Goal: Transaction & Acquisition: Obtain resource

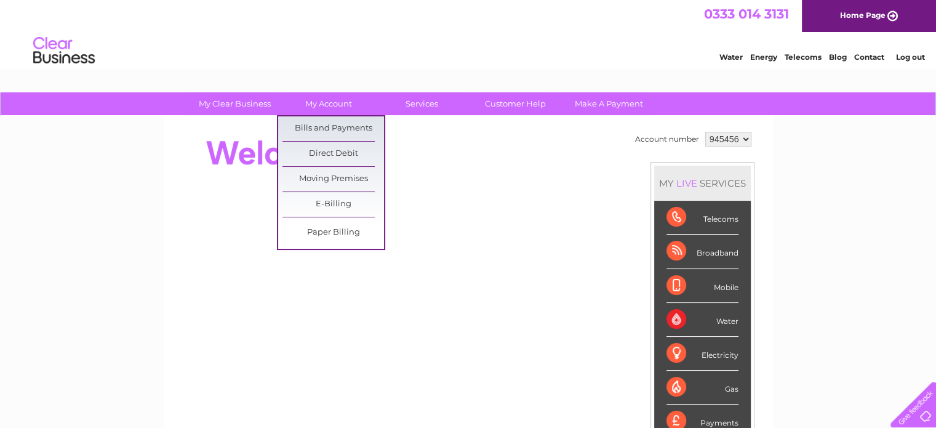
click at [339, 124] on link "Bills and Payments" at bounding box center [333, 128] width 102 height 25
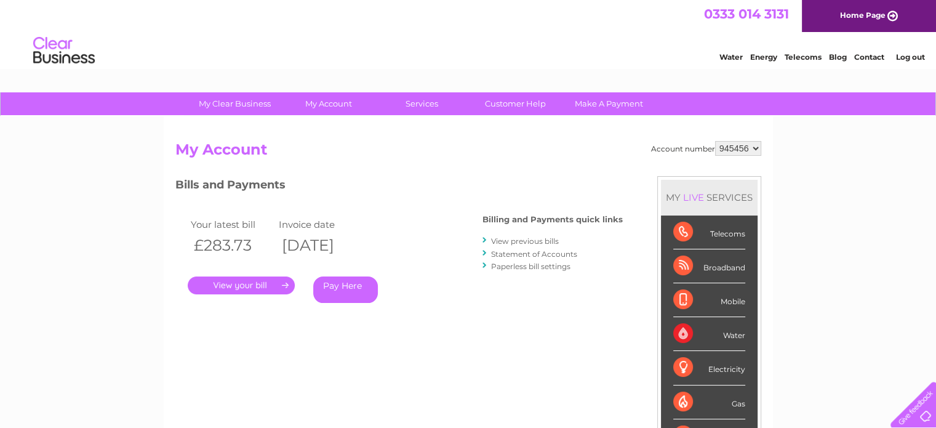
click at [446, 202] on div "Bills and Payments Billing and Payments quick links View previous bills Stateme…" at bounding box center [398, 248] width 447 height 145
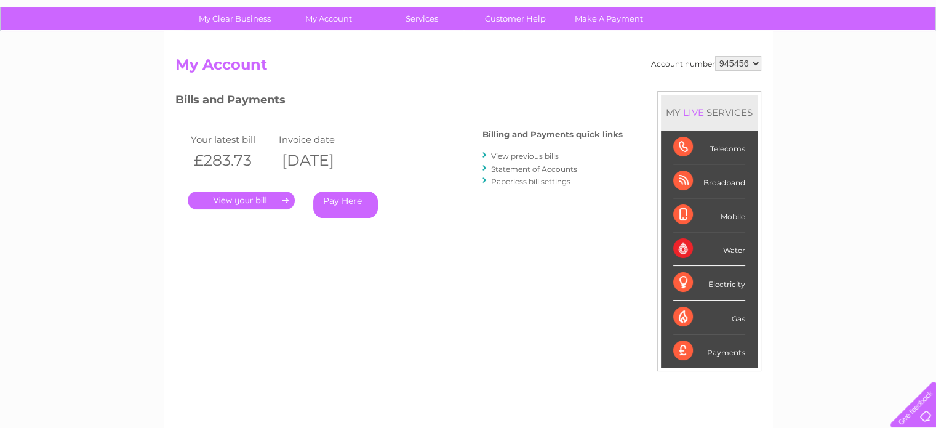
scroll to position [79, 0]
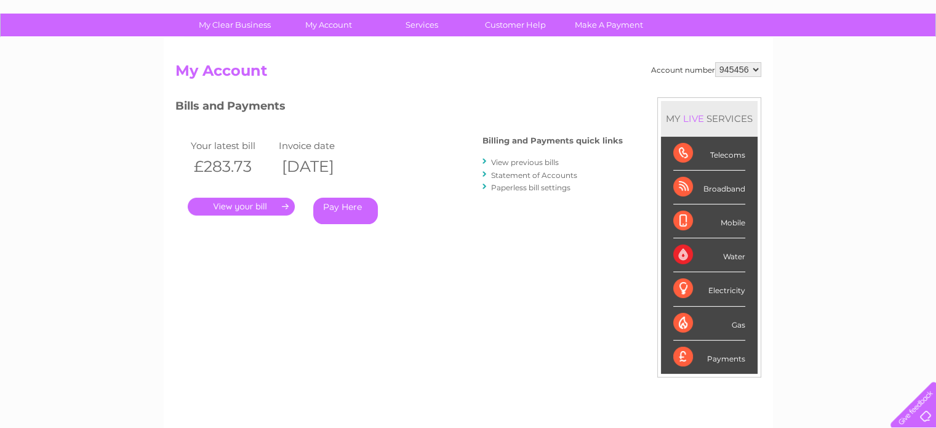
click at [258, 205] on link "." at bounding box center [241, 207] width 107 height 18
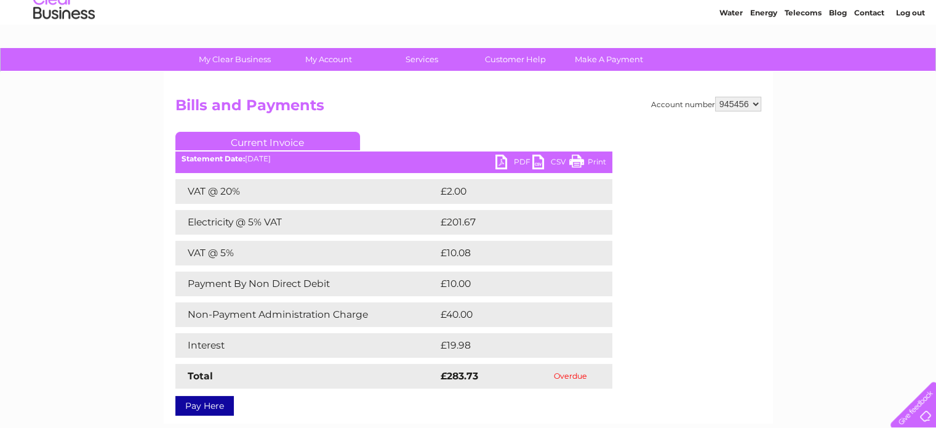
scroll to position [44, 0]
click at [508, 162] on link "PDF" at bounding box center [513, 163] width 37 height 18
